Goal: Transaction & Acquisition: Purchase product/service

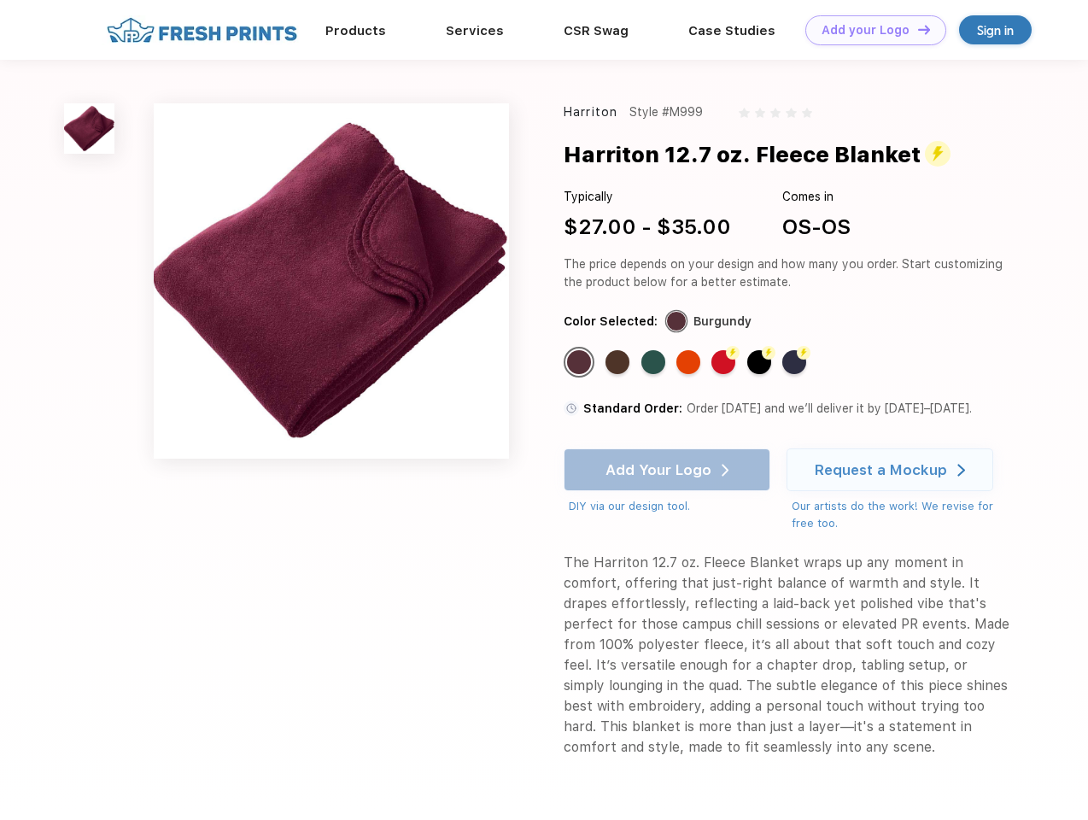
click at [869, 30] on link "Add your Logo Design Tool" at bounding box center [875, 30] width 141 height 30
click at [0, 0] on div "Design Tool" at bounding box center [0, 0] width 0 height 0
click at [916, 29] on link "Add your Logo Design Tool" at bounding box center [875, 30] width 141 height 30
click at [90, 128] on img at bounding box center [89, 128] width 50 height 50
click at [581, 362] on div "Standard Color" at bounding box center [579, 362] width 24 height 24
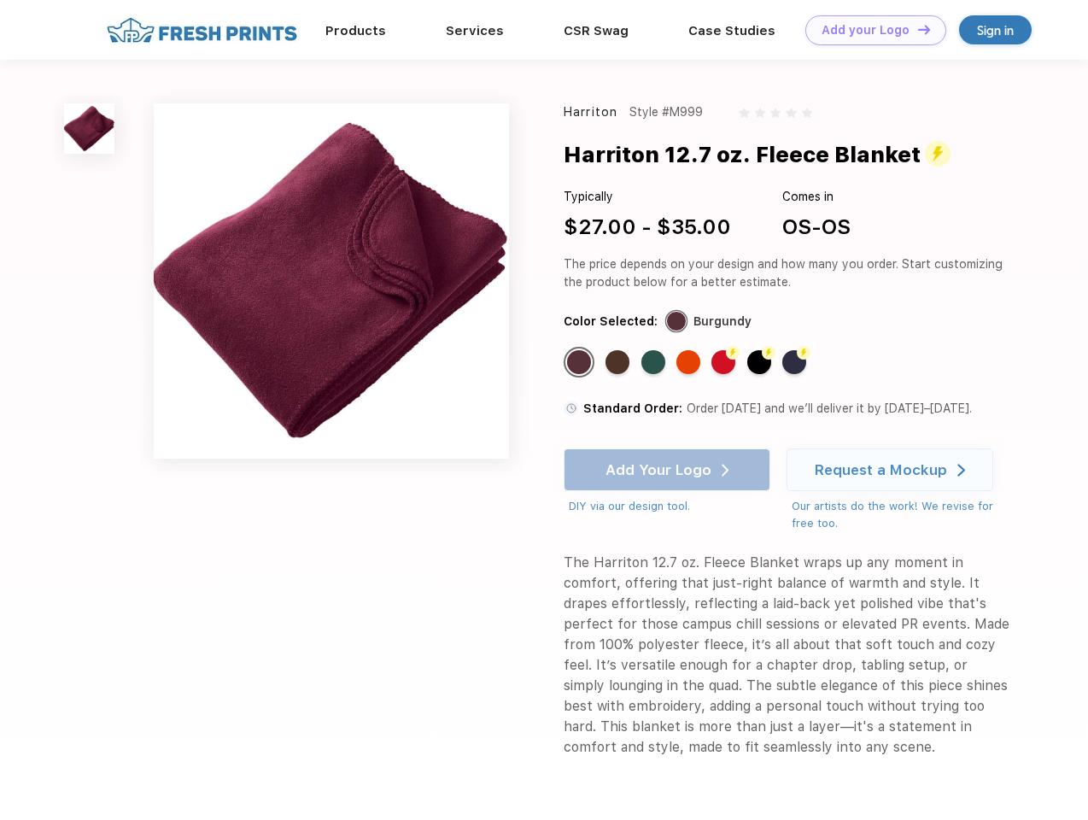
click at [619, 362] on div "Standard Color" at bounding box center [618, 362] width 24 height 24
click at [655, 362] on div "Standard Color" at bounding box center [653, 362] width 24 height 24
click at [690, 362] on div "Standard Color" at bounding box center [688, 362] width 24 height 24
click at [725, 362] on div "Flash Color" at bounding box center [723, 362] width 24 height 24
click at [761, 362] on div "Flash Color" at bounding box center [759, 362] width 24 height 24
